Goal: Task Accomplishment & Management: Manage account settings

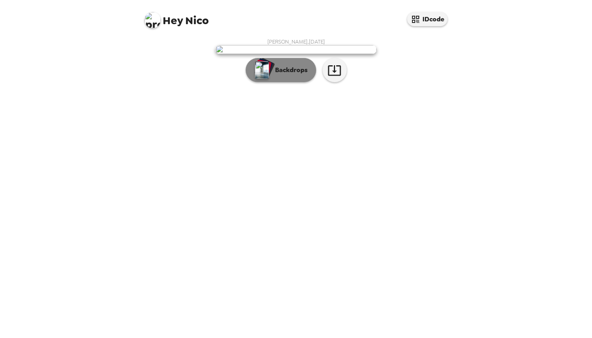
click at [273, 78] on div "button" at bounding box center [265, 68] width 20 height 21
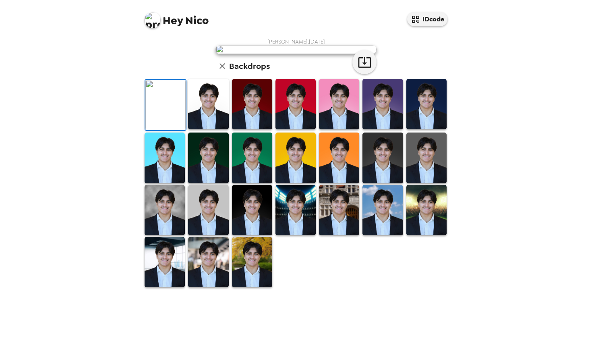
scroll to position [84, 0]
click at [219, 129] on img at bounding box center [208, 104] width 40 height 50
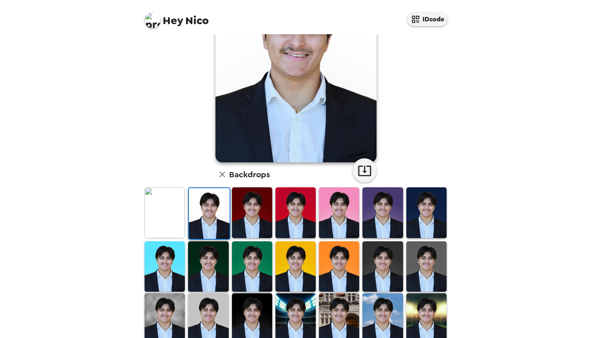
click at [166, 219] on img at bounding box center [165, 212] width 40 height 50
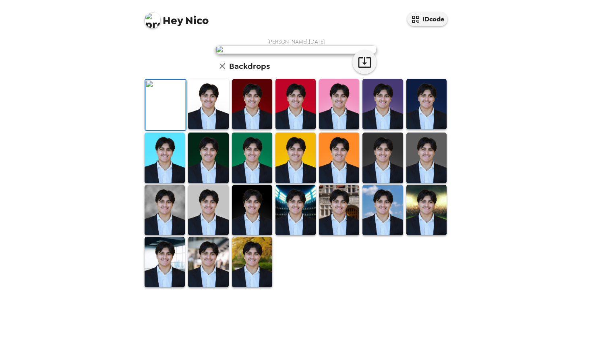
scroll to position [55, 0]
click at [216, 129] on img at bounding box center [208, 104] width 40 height 50
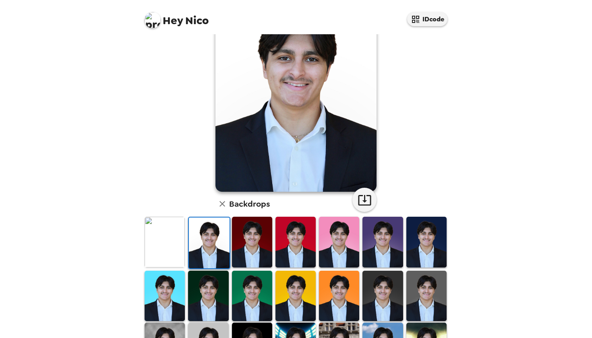
click at [244, 242] on img at bounding box center [252, 242] width 40 height 50
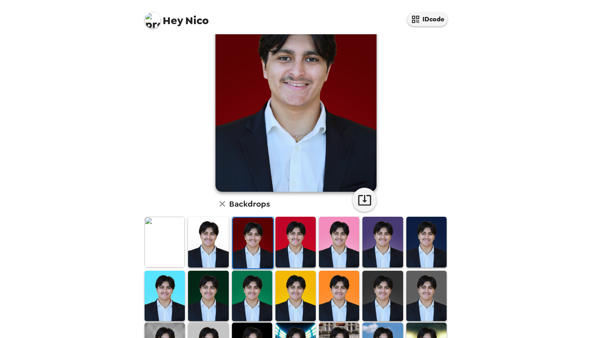
click at [319, 252] on img at bounding box center [339, 242] width 40 height 50
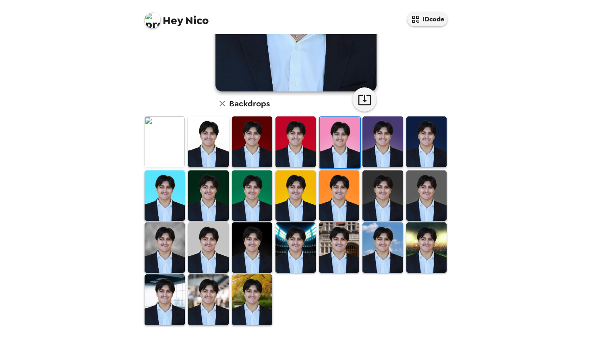
scroll to position [0, 0]
click at [292, 251] on img at bounding box center [295, 247] width 40 height 50
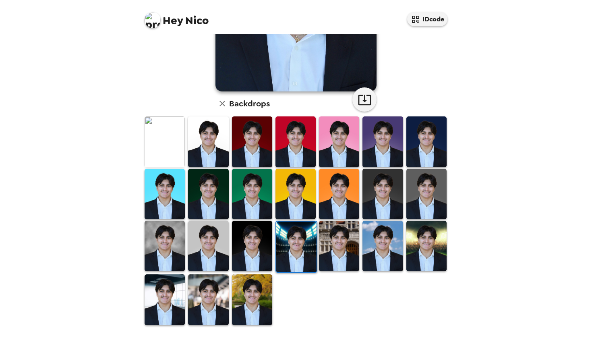
click at [336, 250] on img at bounding box center [339, 246] width 40 height 50
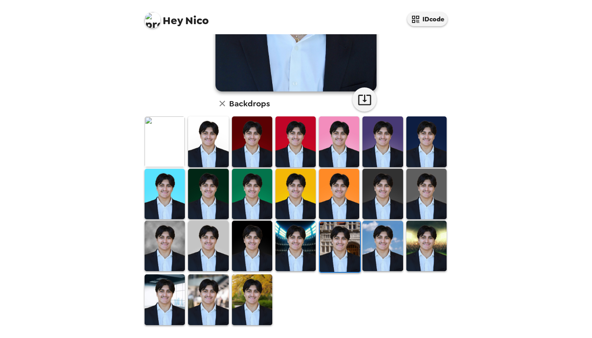
click at [377, 247] on img at bounding box center [382, 246] width 40 height 50
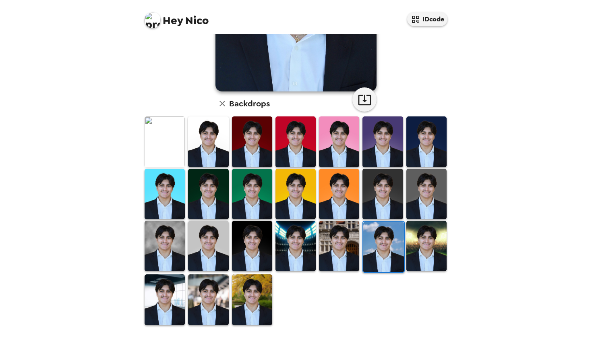
click at [424, 242] on img at bounding box center [426, 246] width 40 height 50
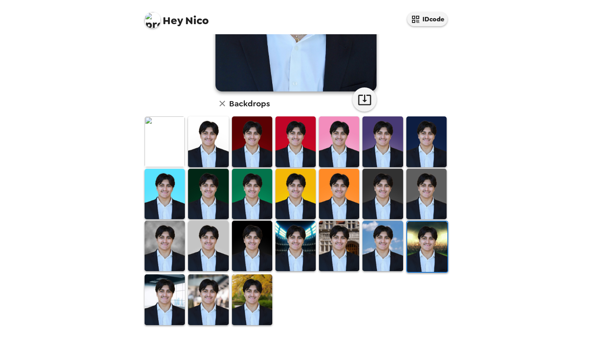
click at [245, 292] on img at bounding box center [252, 299] width 40 height 50
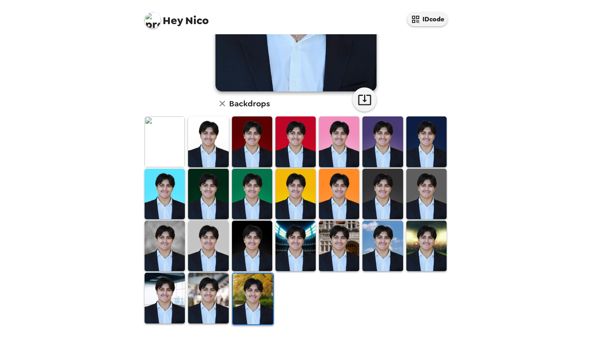
click at [259, 146] on img at bounding box center [252, 141] width 40 height 50
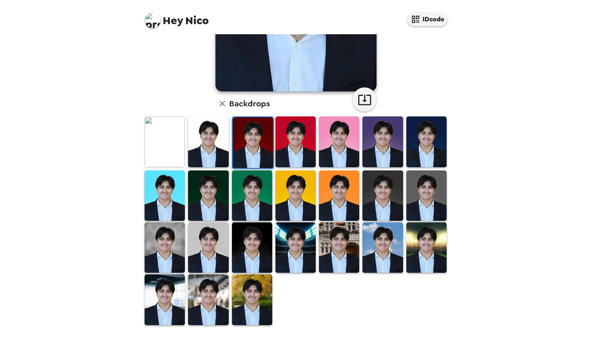
scroll to position [153, 0]
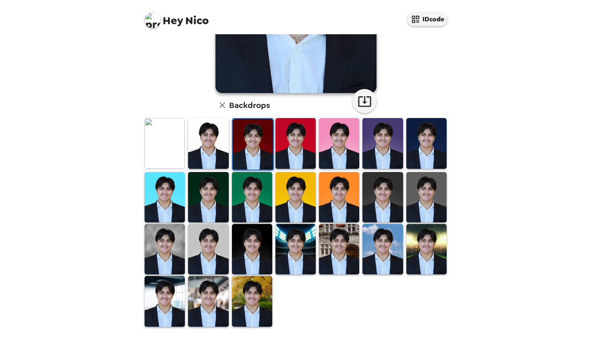
click at [167, 152] on img at bounding box center [165, 143] width 40 height 50
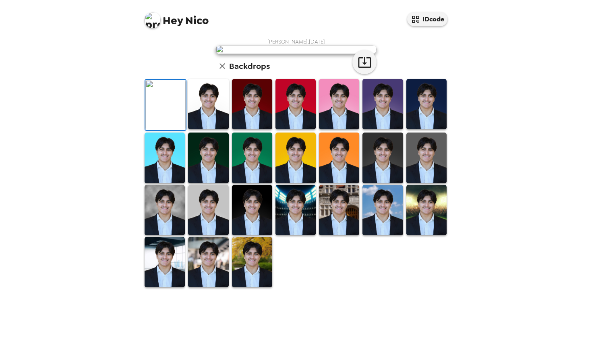
scroll to position [0, 0]
click at [161, 234] on img at bounding box center [165, 210] width 40 height 50
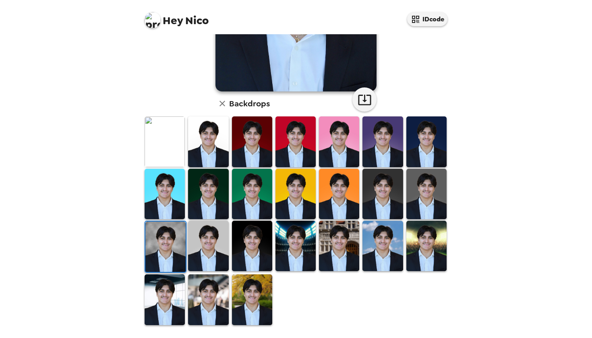
click at [205, 261] on img at bounding box center [208, 246] width 40 height 50
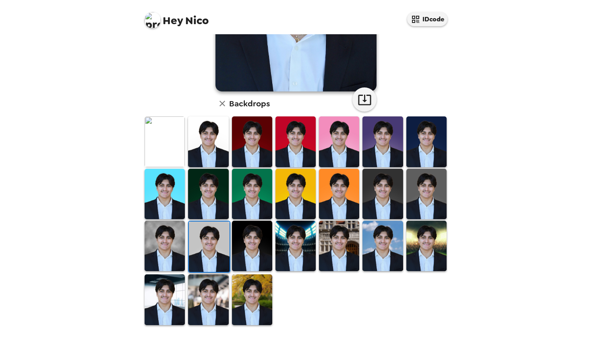
click at [169, 296] on img at bounding box center [165, 299] width 40 height 50
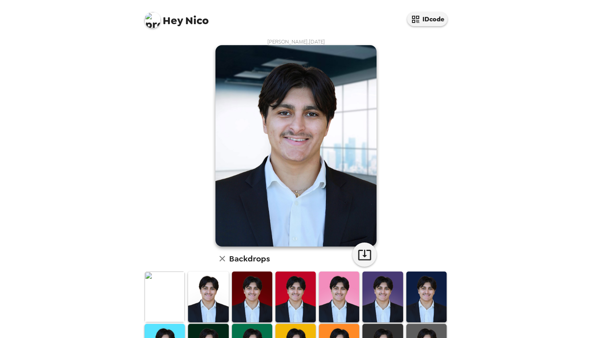
click at [172, 294] on img at bounding box center [165, 296] width 40 height 50
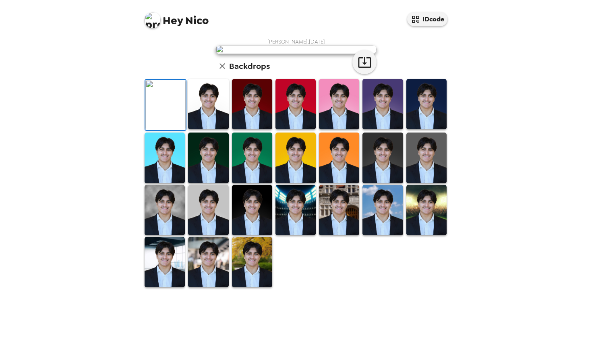
click at [175, 278] on img at bounding box center [165, 262] width 40 height 50
